Goal: Use online tool/utility: Use online tool/utility

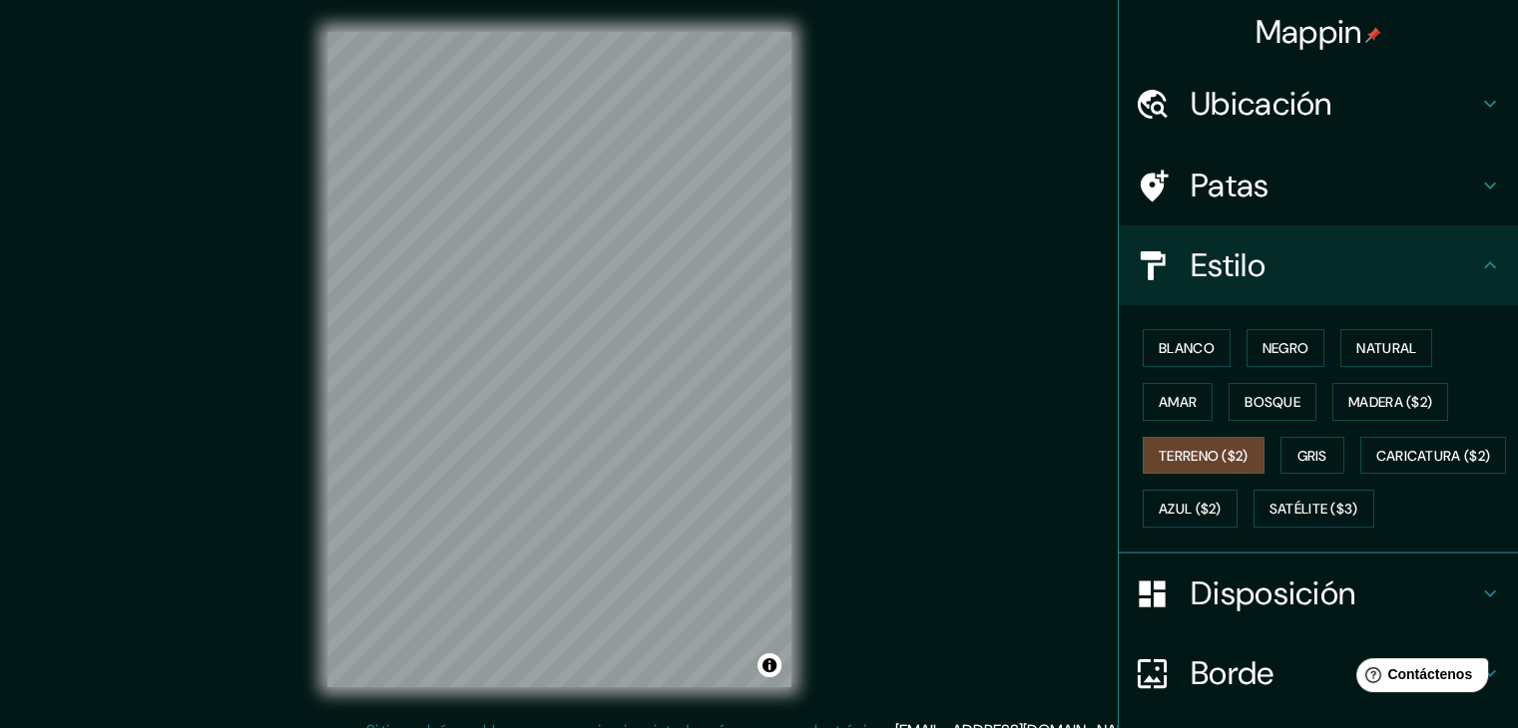
scroll to position [104, 0]
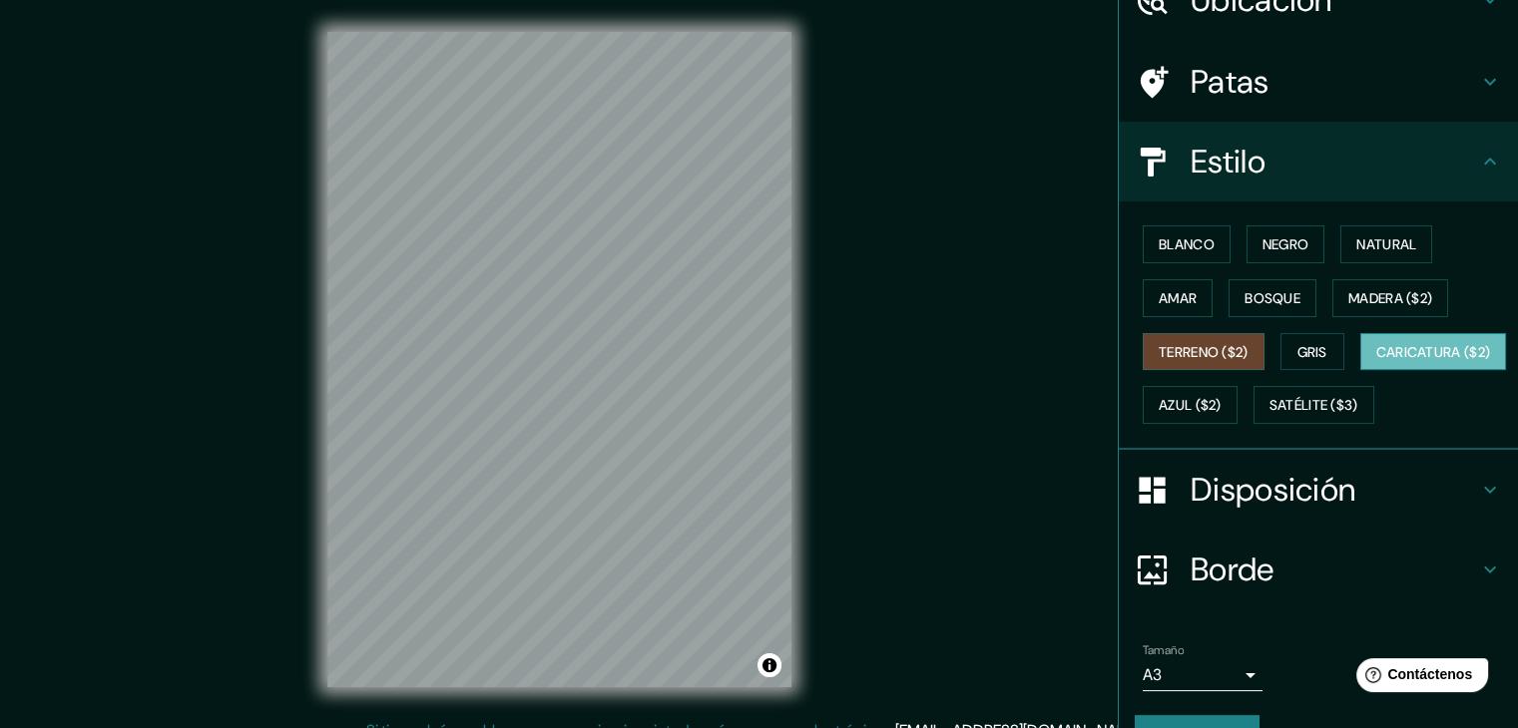
click at [1376, 361] on font "Caricatura ($2)" at bounding box center [1433, 352] width 115 height 18
click at [1313, 351] on font "Gris" at bounding box center [1312, 352] width 30 height 18
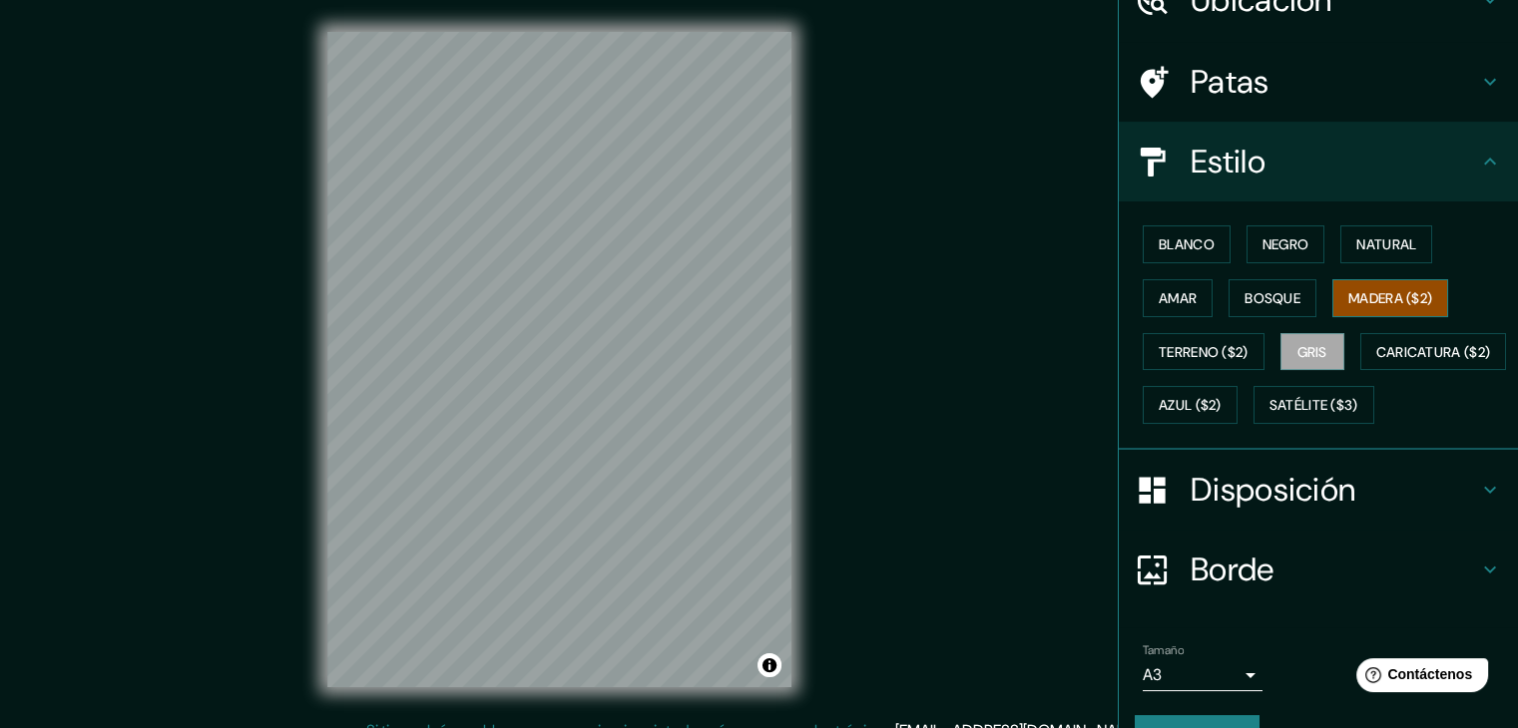
click at [1381, 292] on font "Madera ($2)" at bounding box center [1390, 298] width 84 height 18
click at [1278, 292] on font "Bosque" at bounding box center [1272, 298] width 56 height 18
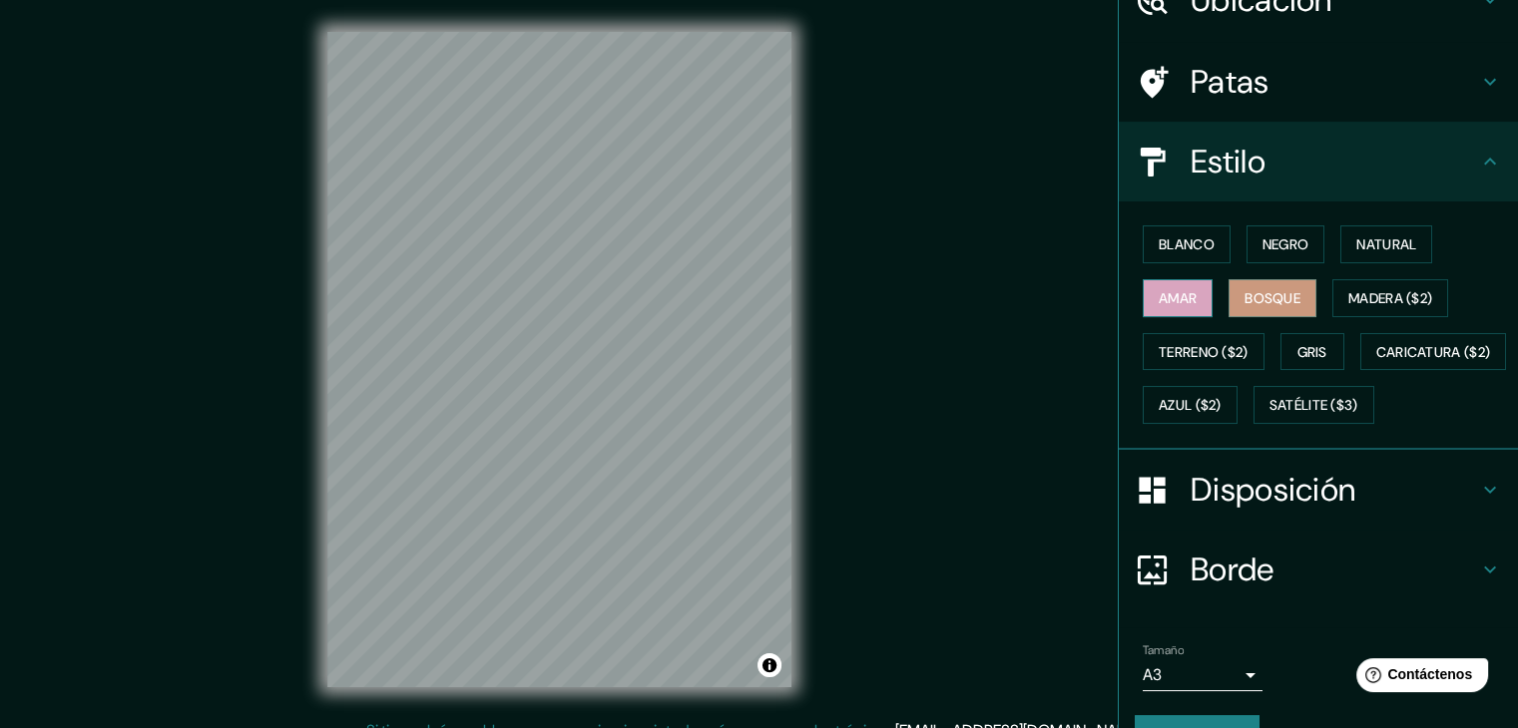
click at [1162, 300] on font "Amar" at bounding box center [1177, 298] width 38 height 18
click at [1173, 214] on div "Blanco Negro Natural Amar Bosque Madera ($2) Terreno ($2) Gris Caricatura ($2) …" at bounding box center [1317, 326] width 399 height 248
click at [1172, 218] on div "Blanco Negro Natural Amar Bosque Madera ($2) Terreno ($2) Gris Caricatura ($2) …" at bounding box center [1325, 325] width 383 height 215
click at [1183, 240] on font "Blanco" at bounding box center [1186, 244] width 56 height 18
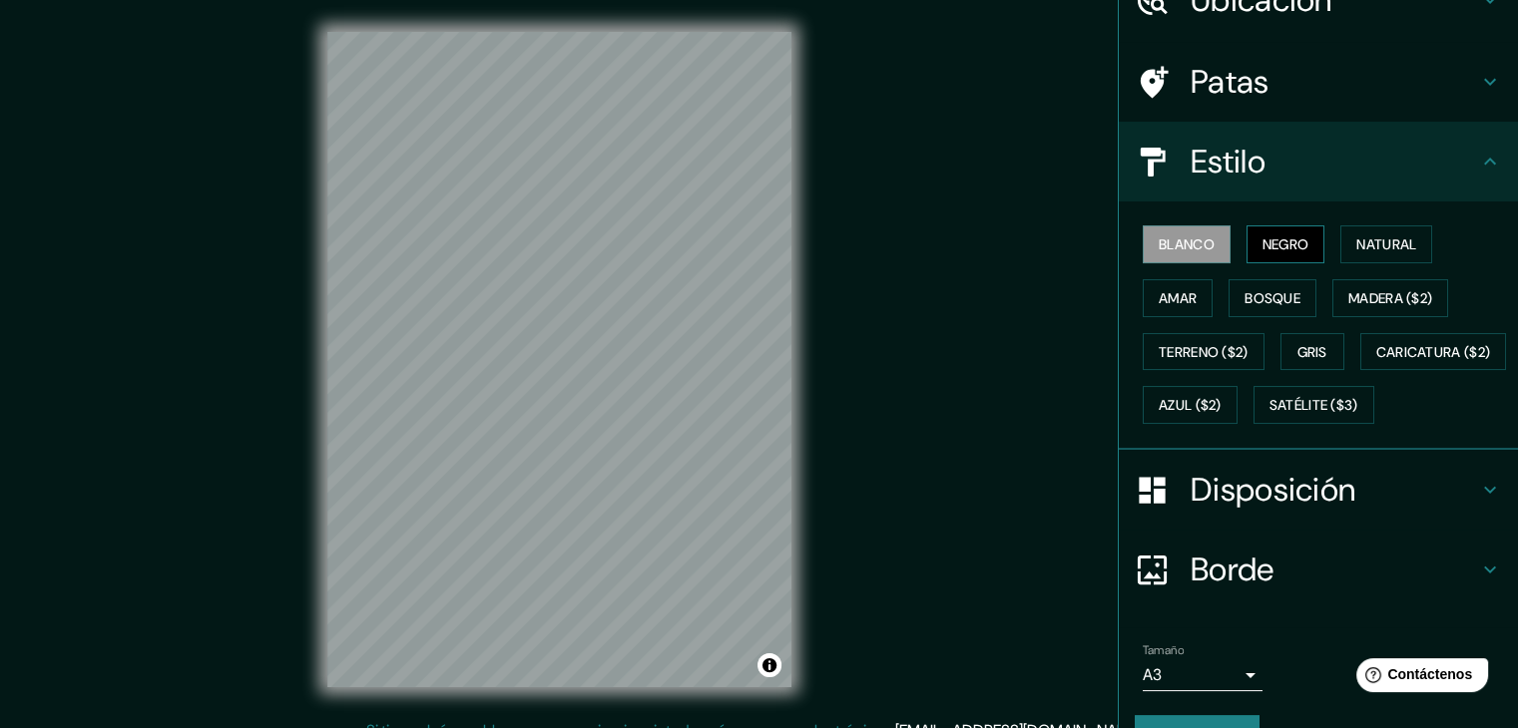
click at [1290, 251] on font "Negro" at bounding box center [1285, 244] width 47 height 18
click at [1382, 238] on font "Natural" at bounding box center [1386, 244] width 60 height 18
